Goal: Find specific page/section: Find specific page/section

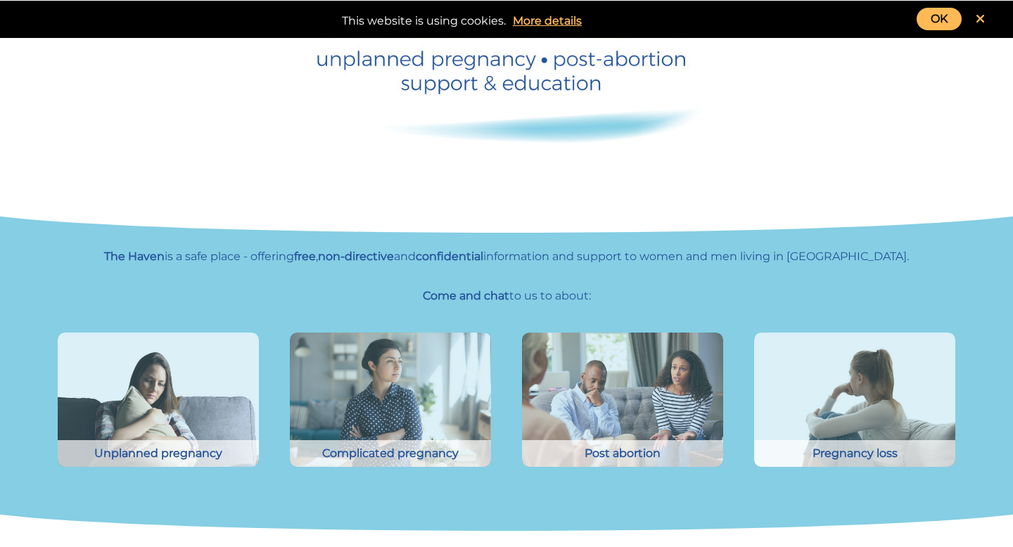
scroll to position [408, 0]
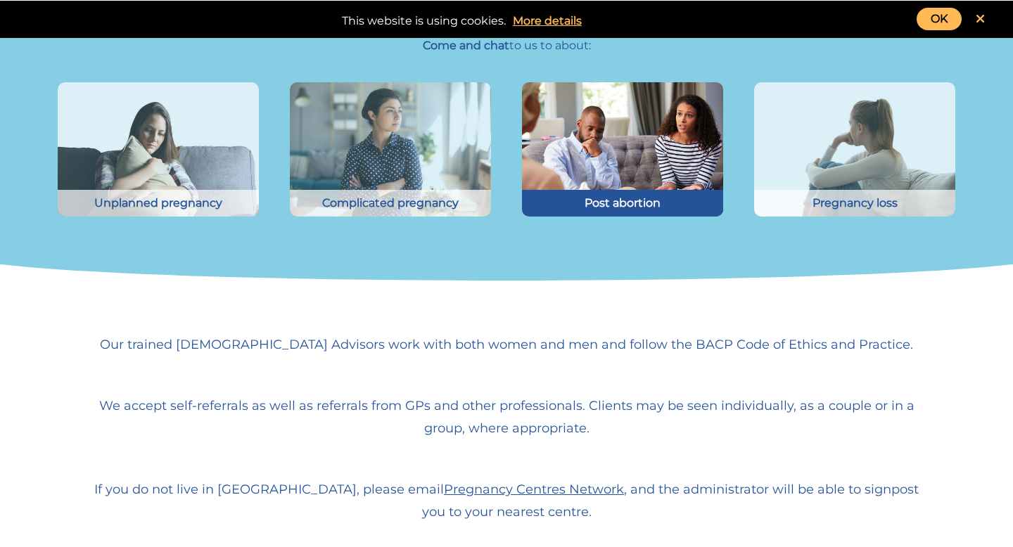
click at [677, 165] on img at bounding box center [623, 149] width 222 height 148
click at [583, 180] on img at bounding box center [623, 149] width 222 height 148
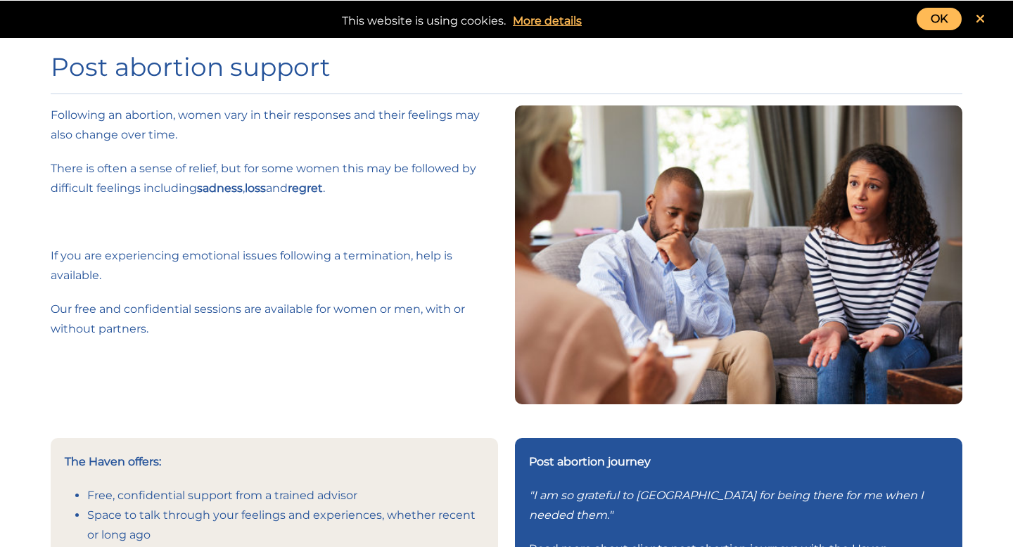
click at [942, 20] on link "OK" at bounding box center [939, 19] width 45 height 23
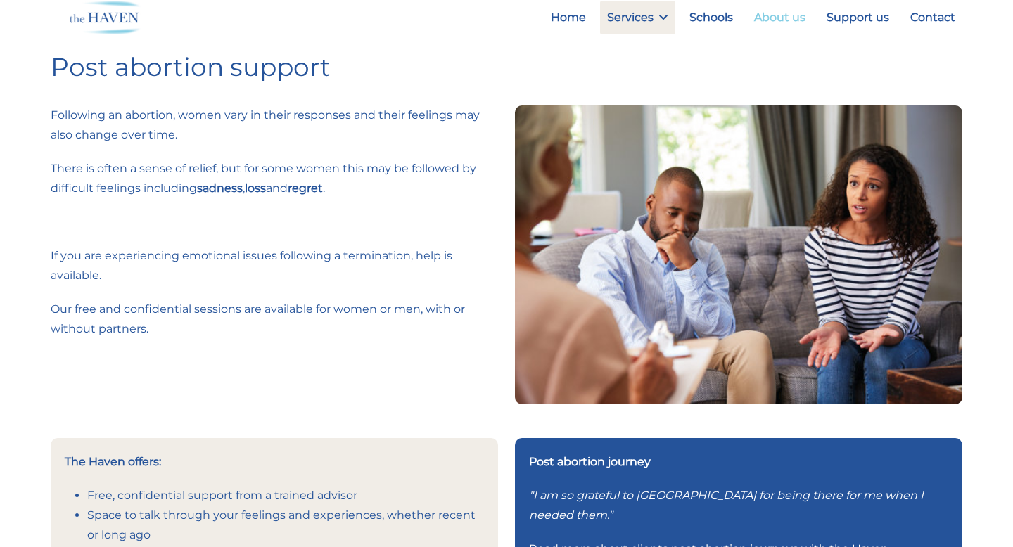
click at [770, 23] on link "About us" at bounding box center [779, 18] width 65 height 34
